Goal: Information Seeking & Learning: Learn about a topic

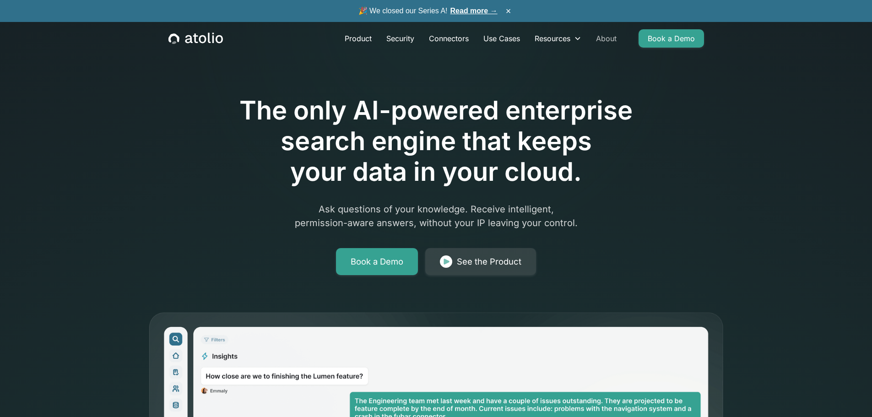
click at [611, 39] on link "About" at bounding box center [606, 38] width 35 height 18
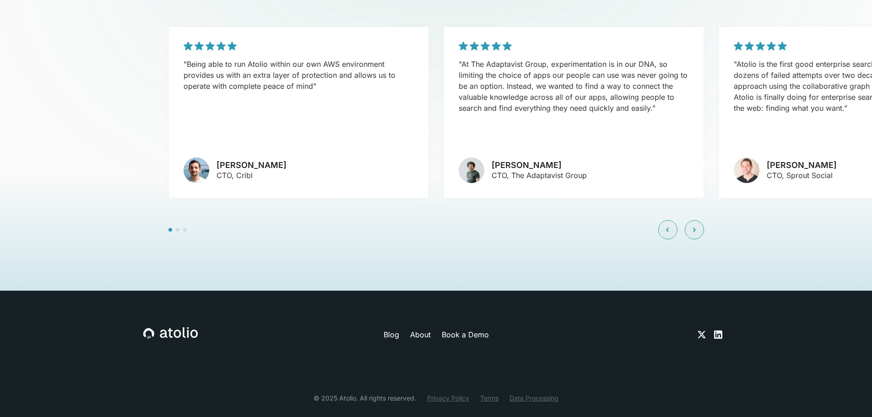
scroll to position [2210, 0]
click at [420, 329] on link "About" at bounding box center [420, 334] width 21 height 11
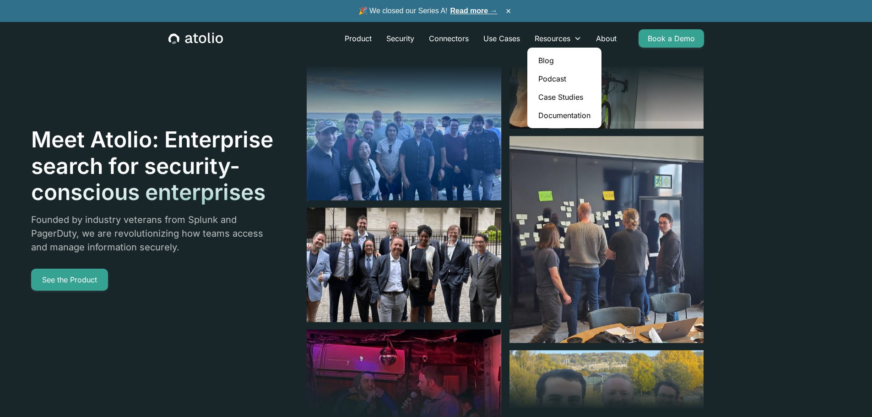
click at [553, 114] on link "Documentation" at bounding box center [564, 115] width 67 height 18
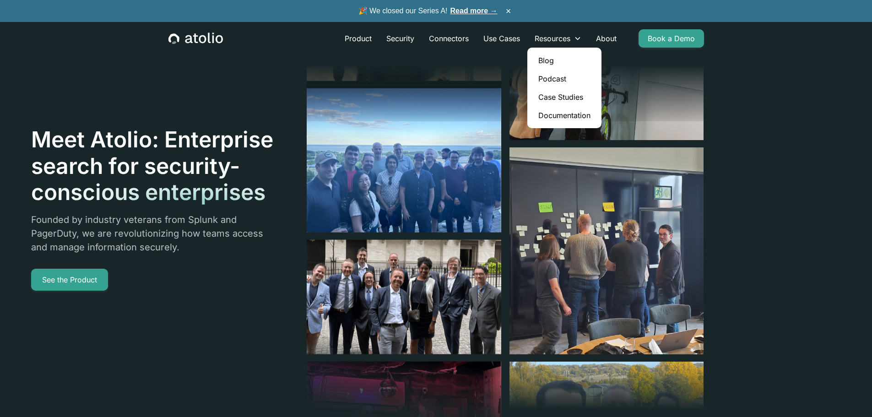
click at [553, 97] on link "Case Studies" at bounding box center [564, 97] width 67 height 18
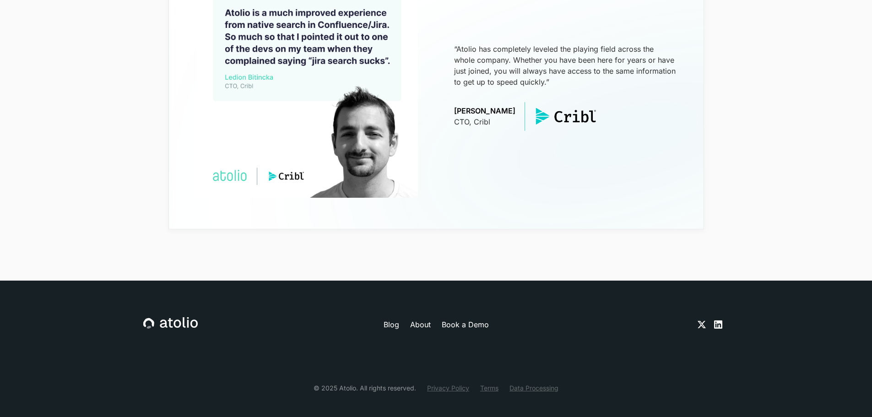
scroll to position [394, 0]
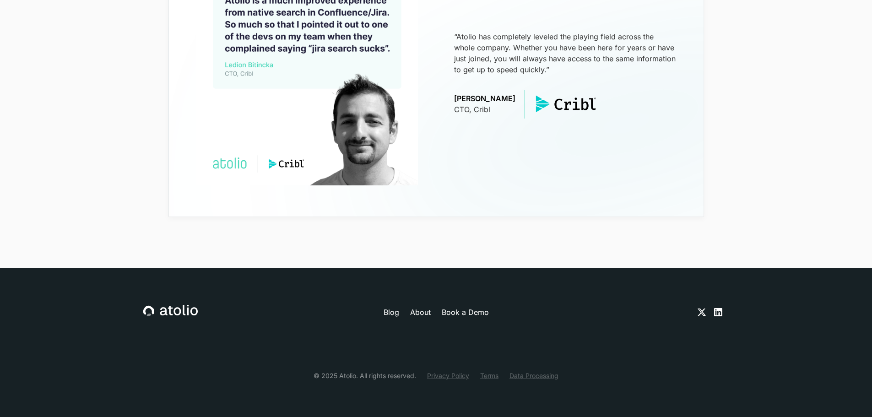
click at [450, 375] on link "Privacy Policy" at bounding box center [448, 376] width 42 height 10
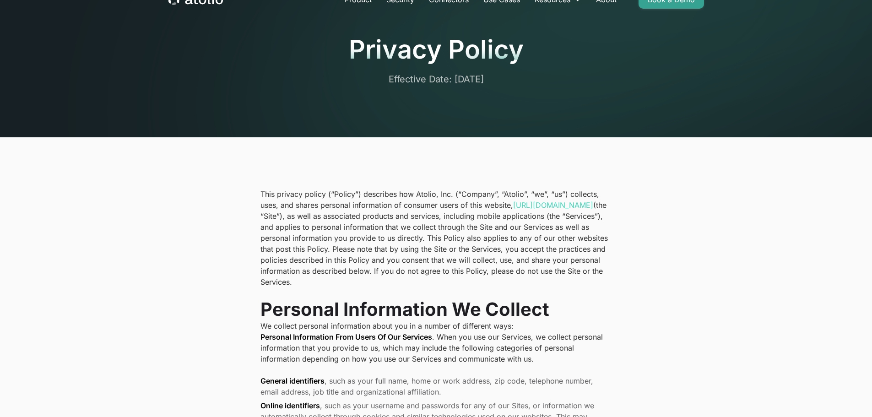
scroll to position [139, 0]
